Goal: Transaction & Acquisition: Purchase product/service

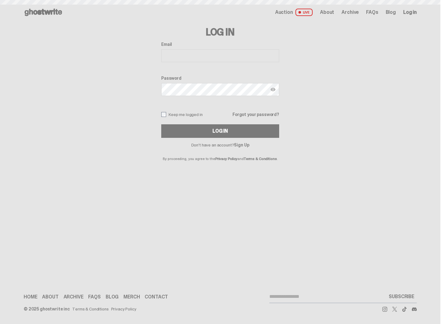
click at [199, 59] on input "Email" at bounding box center [220, 55] width 118 height 13
click at [199, 57] on input "Email" at bounding box center [220, 55] width 118 height 13
click at [200, 53] on input "Email" at bounding box center [220, 55] width 118 height 13
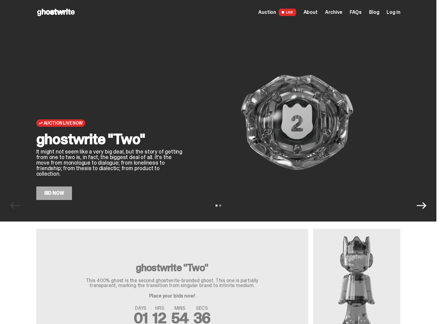
click at [400, 13] on span "Log in" at bounding box center [393, 12] width 14 height 5
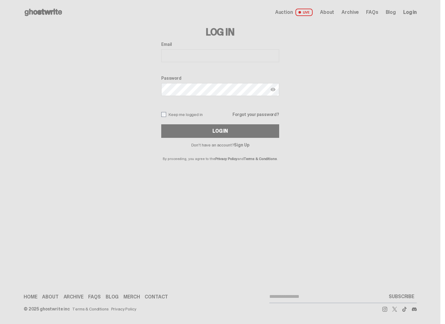
click at [207, 53] on input "Email" at bounding box center [220, 55] width 118 height 13
click at [206, 55] on input "Email" at bounding box center [220, 55] width 118 height 13
type input "**********"
click at [167, 113] on label "Keep me logged in" at bounding box center [182, 114] width 42 height 5
click at [174, 129] on button "Log In" at bounding box center [220, 131] width 118 height 14
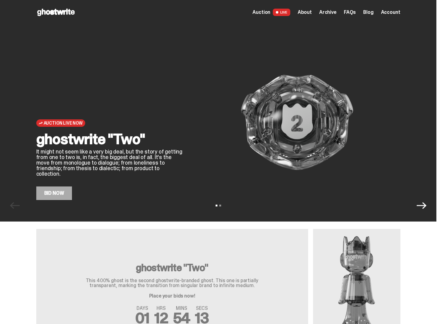
click at [47, 186] on link "Bid Now" at bounding box center [54, 193] width 36 height 14
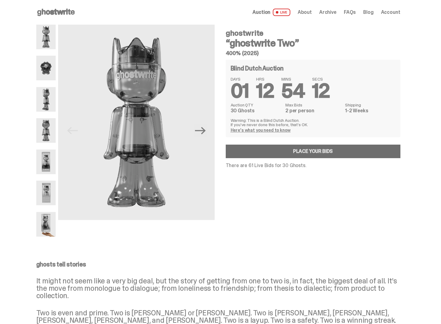
click at [285, 151] on link "Place your Bids" at bounding box center [313, 151] width 175 height 14
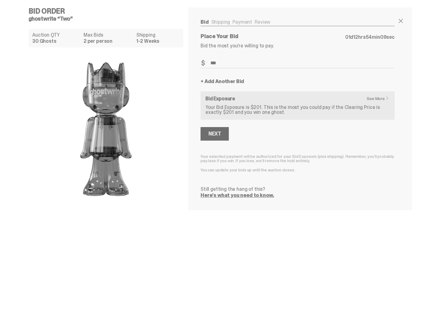
type input "***"
click at [206, 134] on button "Next" at bounding box center [215, 134] width 28 height 14
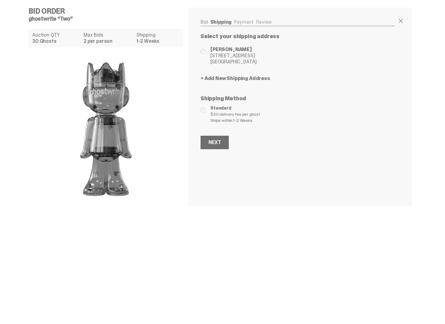
click at [215, 137] on button "Next" at bounding box center [215, 143] width 28 height 14
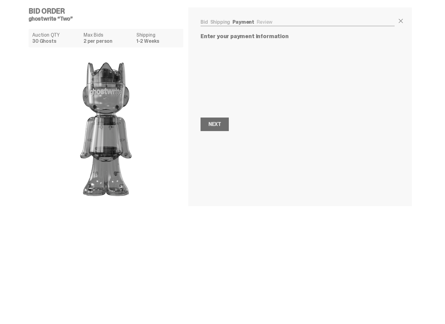
click at [214, 127] on div "Next" at bounding box center [215, 124] width 12 height 5
click at [213, 98] on button "Next Next" at bounding box center [215, 94] width 28 height 14
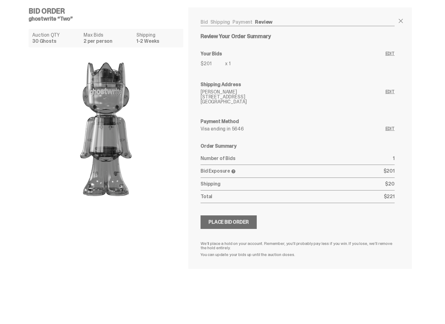
click at [239, 222] on div "Place Bid Order" at bounding box center [229, 221] width 40 height 5
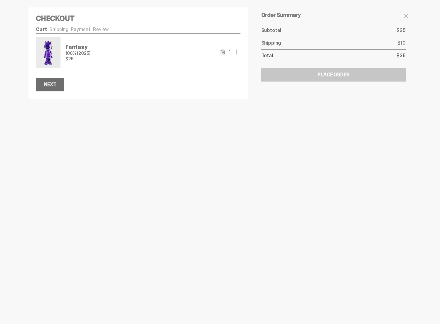
click at [51, 86] on div "Next" at bounding box center [50, 84] width 12 height 5
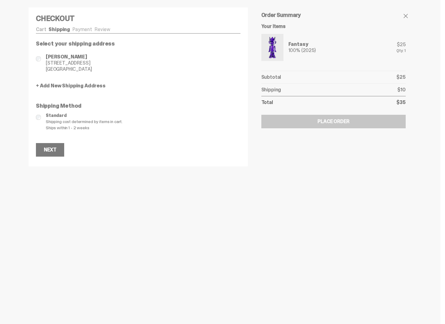
click at [38, 28] on link "Cart" at bounding box center [41, 29] width 10 height 6
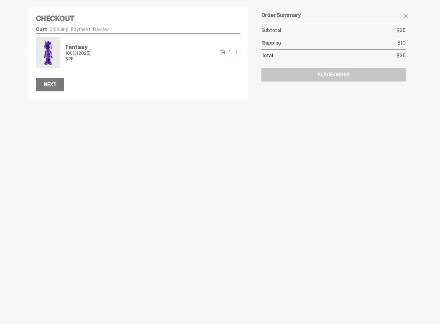
click at [234, 50] on span "add one" at bounding box center [236, 51] width 7 height 7
click at [222, 50] on span "remove one" at bounding box center [221, 51] width 7 height 7
click at [237, 51] on span "add one" at bounding box center [236, 51] width 7 height 7
click at [222, 52] on span "remove one" at bounding box center [221, 51] width 7 height 7
click at [162, 103] on div at bounding box center [222, 162] width 445 height 324
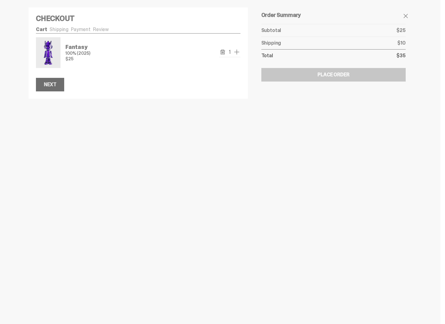
click at [49, 83] on div "Next" at bounding box center [50, 84] width 12 height 5
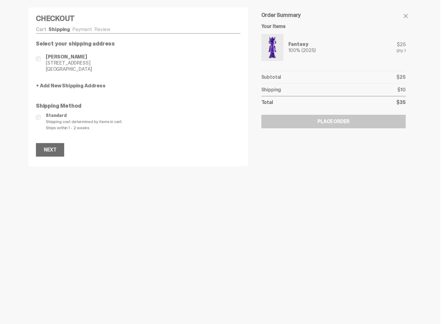
click at [47, 152] on div "Next" at bounding box center [50, 149] width 12 height 5
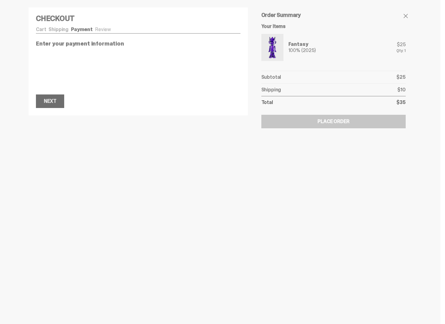
click at [53, 106] on button "Next Next" at bounding box center [50, 101] width 28 height 14
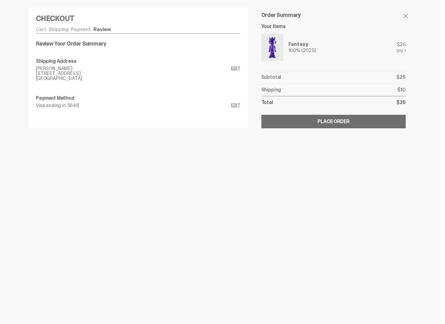
click at [301, 119] on button "Submitting Order Place Order" at bounding box center [334, 122] width 144 height 14
